Goal: Task Accomplishment & Management: Use online tool/utility

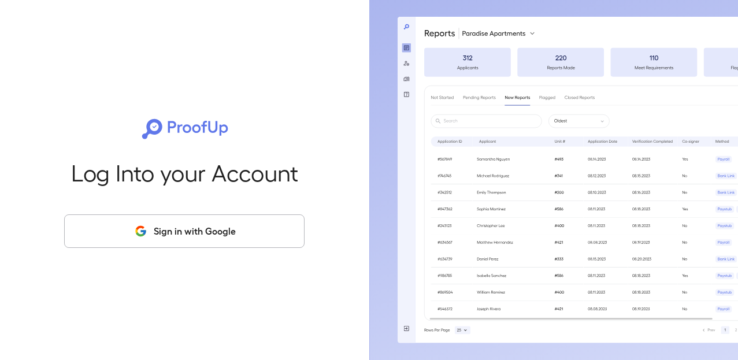
click at [252, 235] on button "Sign in with Google" at bounding box center [184, 232] width 241 height 34
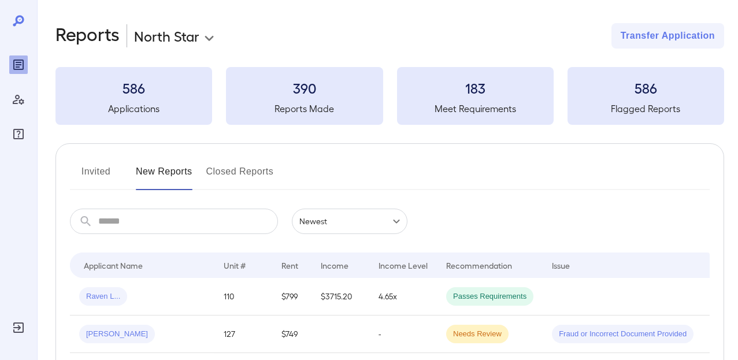
click at [156, 219] on input "text" at bounding box center [188, 221] width 180 height 25
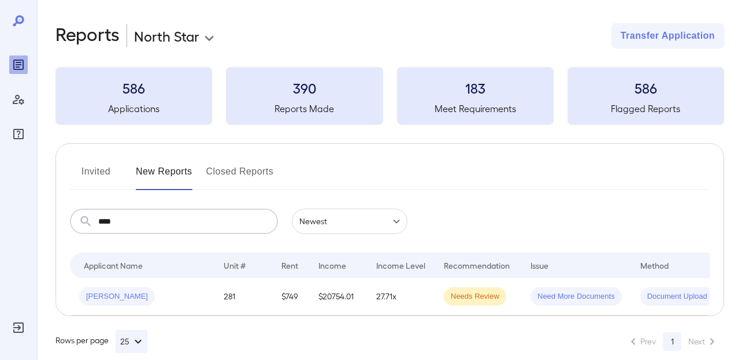
type input "****"
click at [172, 298] on div "Amber N..." at bounding box center [142, 296] width 126 height 19
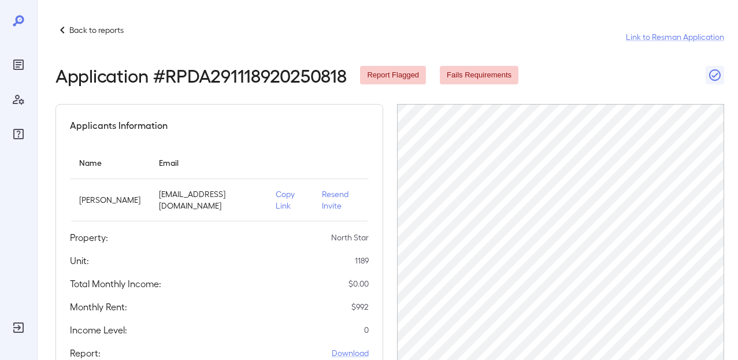
click at [276, 200] on p "Copy Link" at bounding box center [290, 199] width 28 height 23
click at [96, 31] on p "Back to reports" at bounding box center [96, 30] width 54 height 12
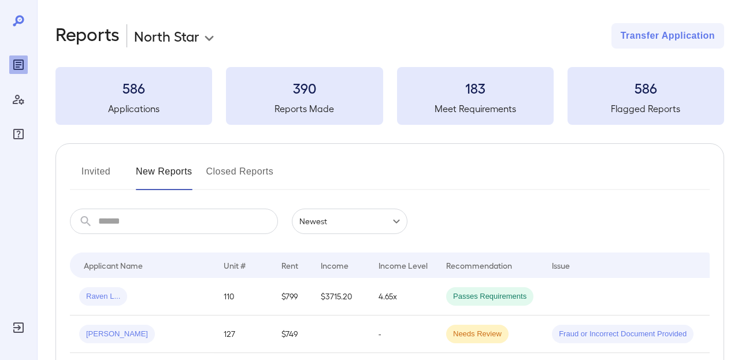
click at [163, 223] on input "text" at bounding box center [188, 221] width 180 height 25
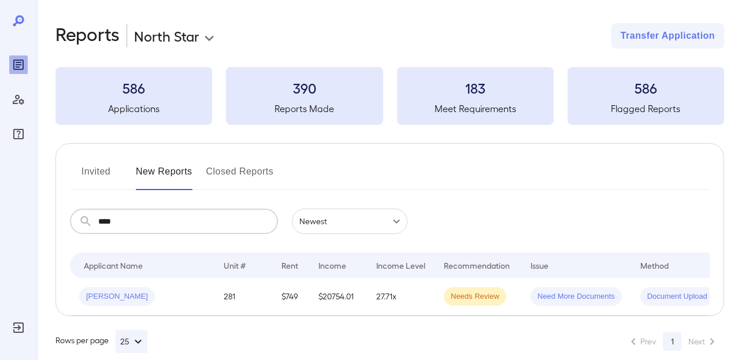
type input "****"
click at [156, 297] on div "Amber N..." at bounding box center [142, 296] width 126 height 19
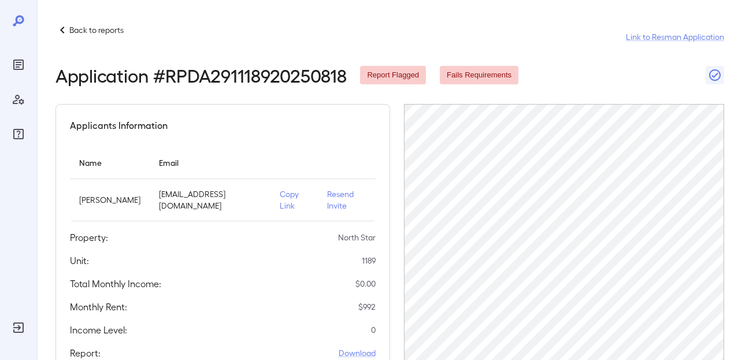
scroll to position [0, 29]
click at [280, 198] on p "Copy Link" at bounding box center [294, 199] width 29 height 23
click at [92, 34] on p "Back to reports" at bounding box center [96, 30] width 54 height 12
